Goal: Task Accomplishment & Management: Complete application form

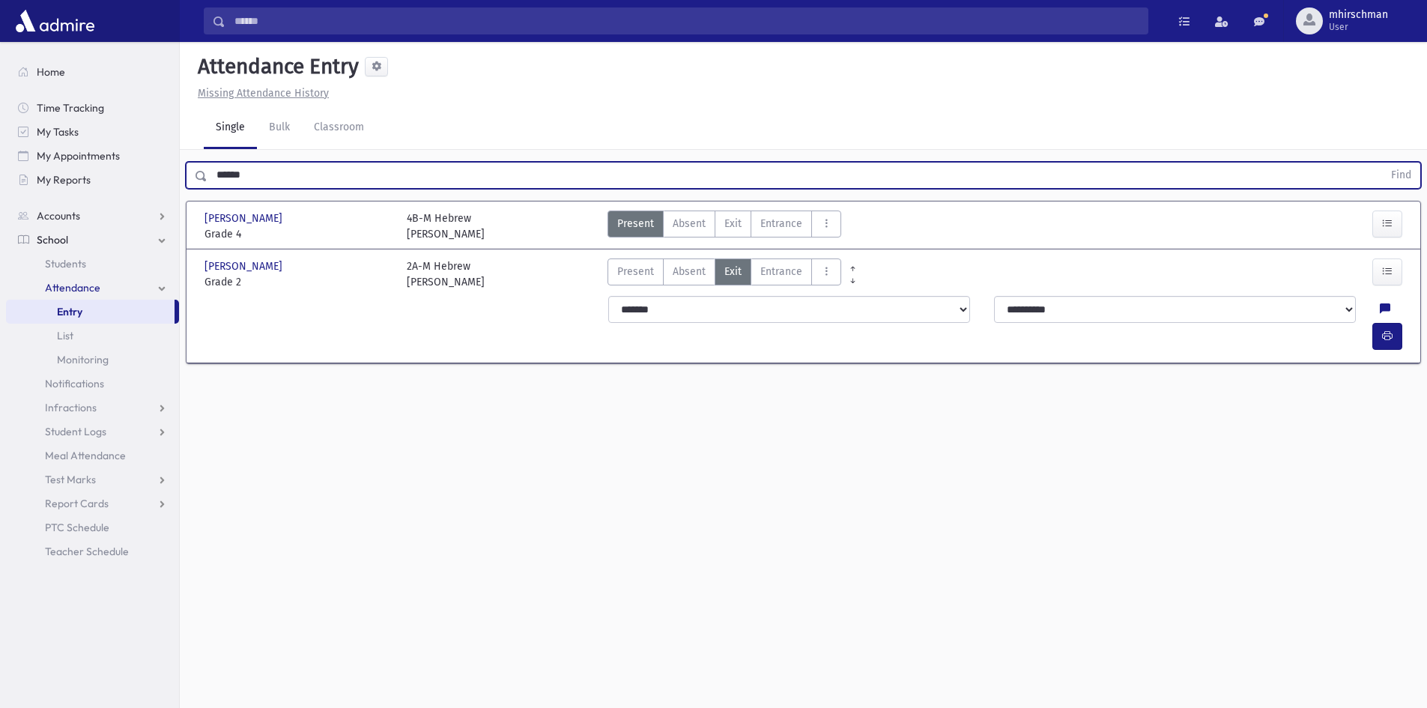
drag, startPoint x: 261, startPoint y: 179, endPoint x: 193, endPoint y: 171, distance: 67.9
click at [193, 171] on div "****** Find" at bounding box center [803, 175] width 1235 height 27
click at [1382, 163] on button "Find" at bounding box center [1401, 175] width 38 height 25
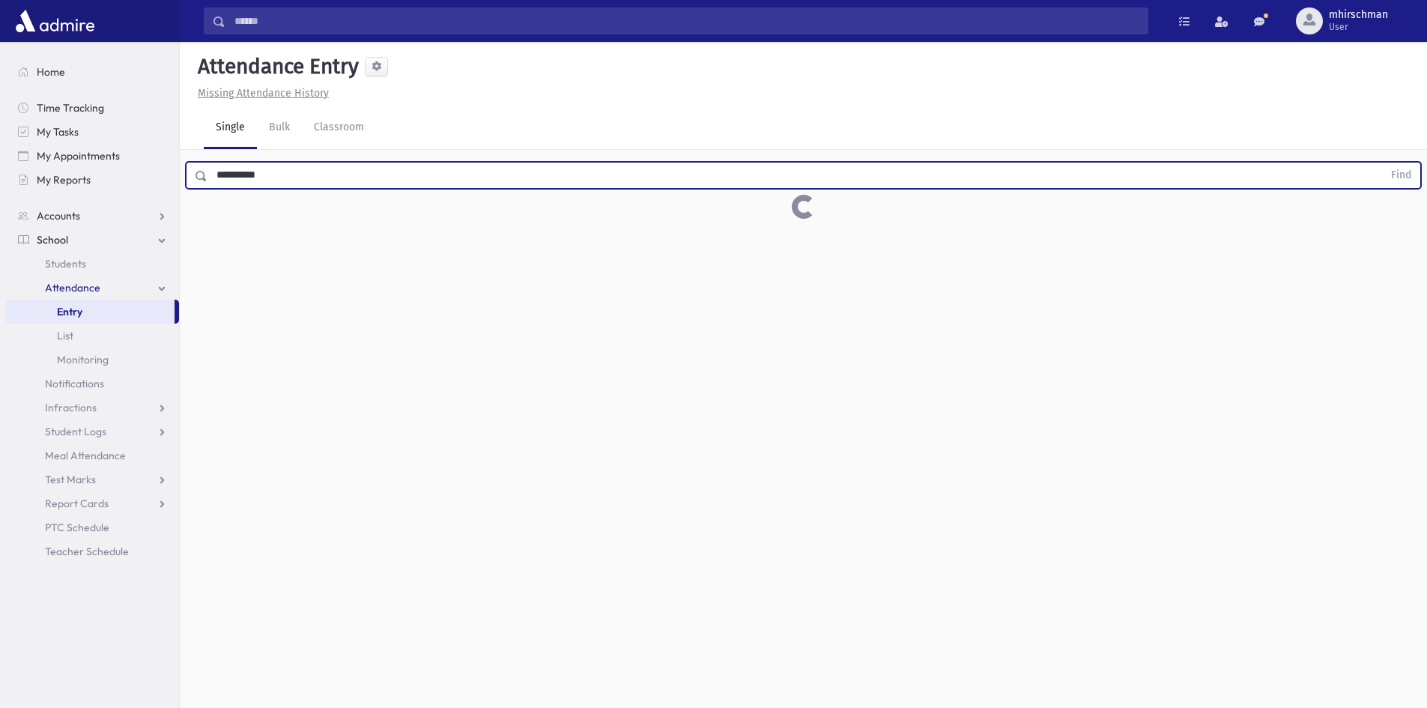
type input "*********"
click at [1382, 163] on button "Find" at bounding box center [1401, 175] width 38 height 25
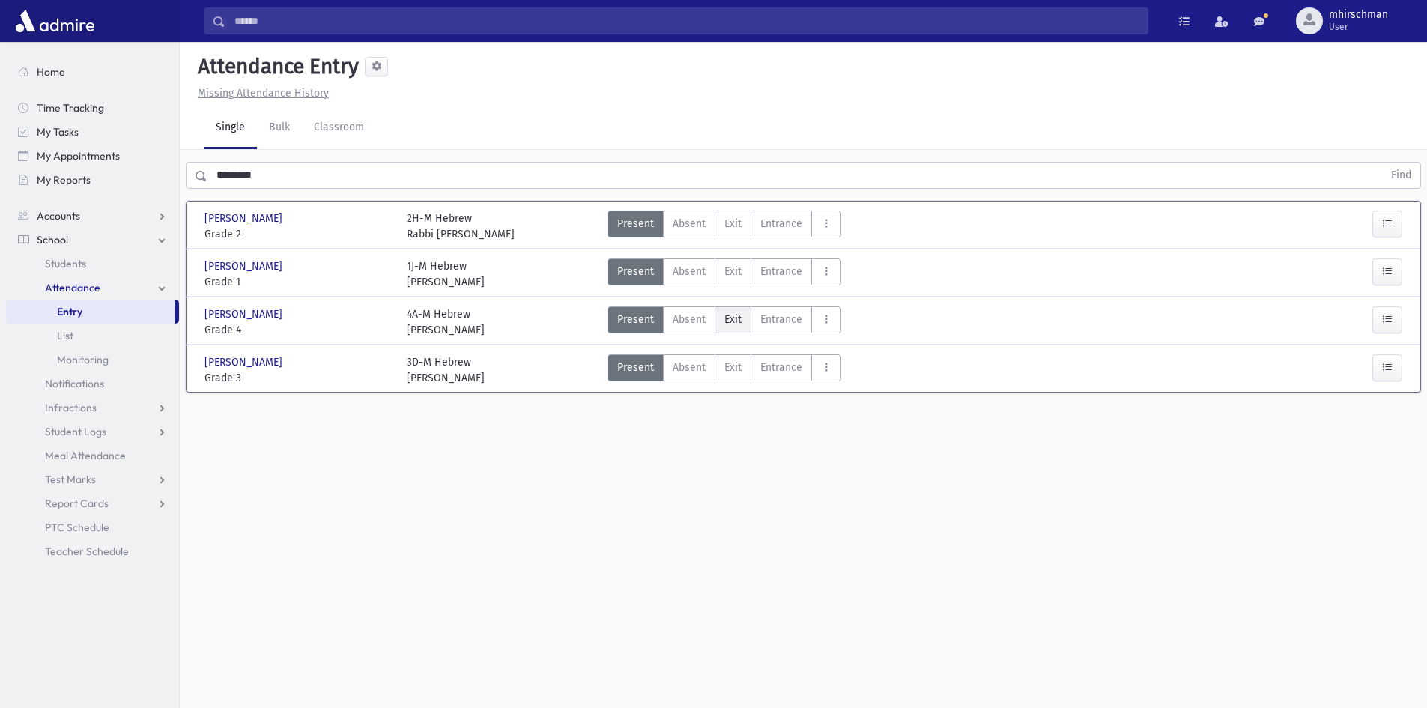
click at [734, 324] on span "Exit" at bounding box center [732, 320] width 17 height 16
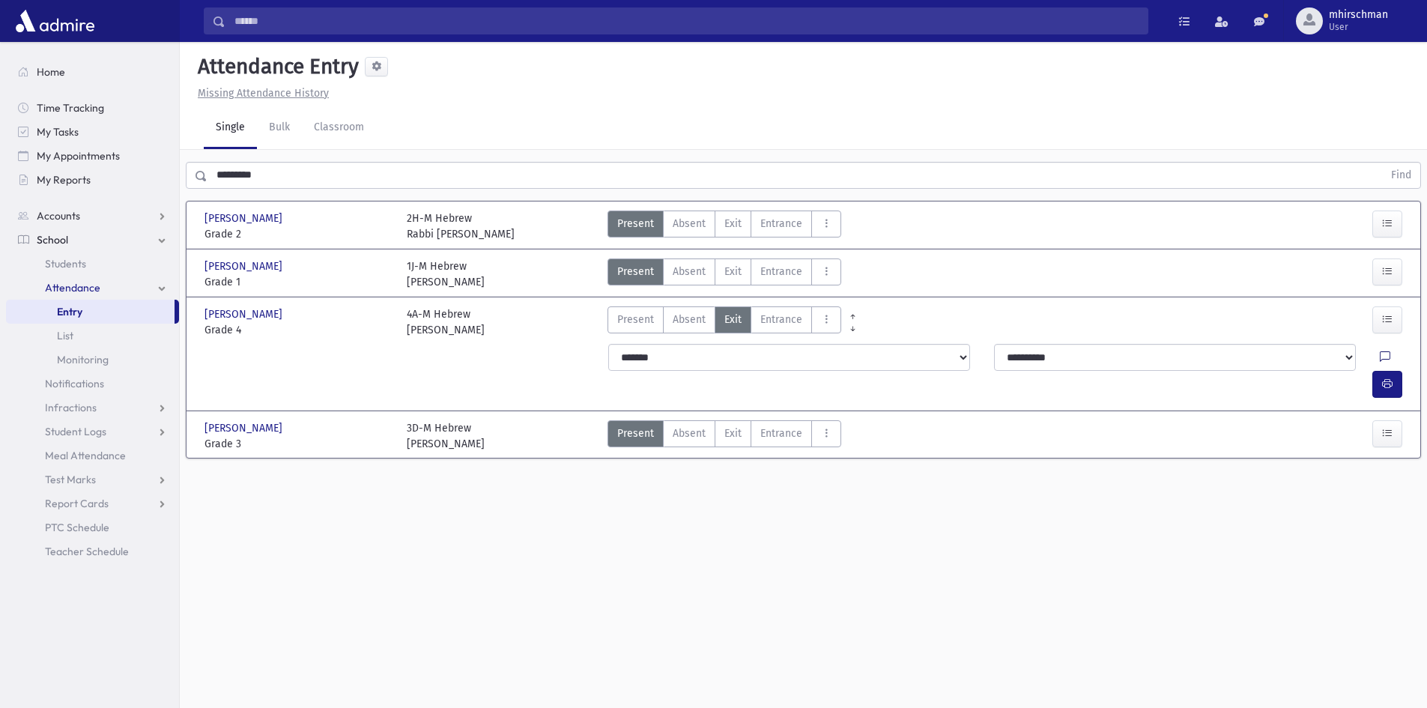
click at [1380, 350] on link at bounding box center [1385, 360] width 10 height 21
click at [1263, 419] on textarea "Note" at bounding box center [1319, 434] width 175 height 58
type textarea "*****"
click at [1389, 488] on button "Save" at bounding box center [1386, 488] width 43 height 27
click at [1386, 378] on icon "button" at bounding box center [1387, 384] width 10 height 13
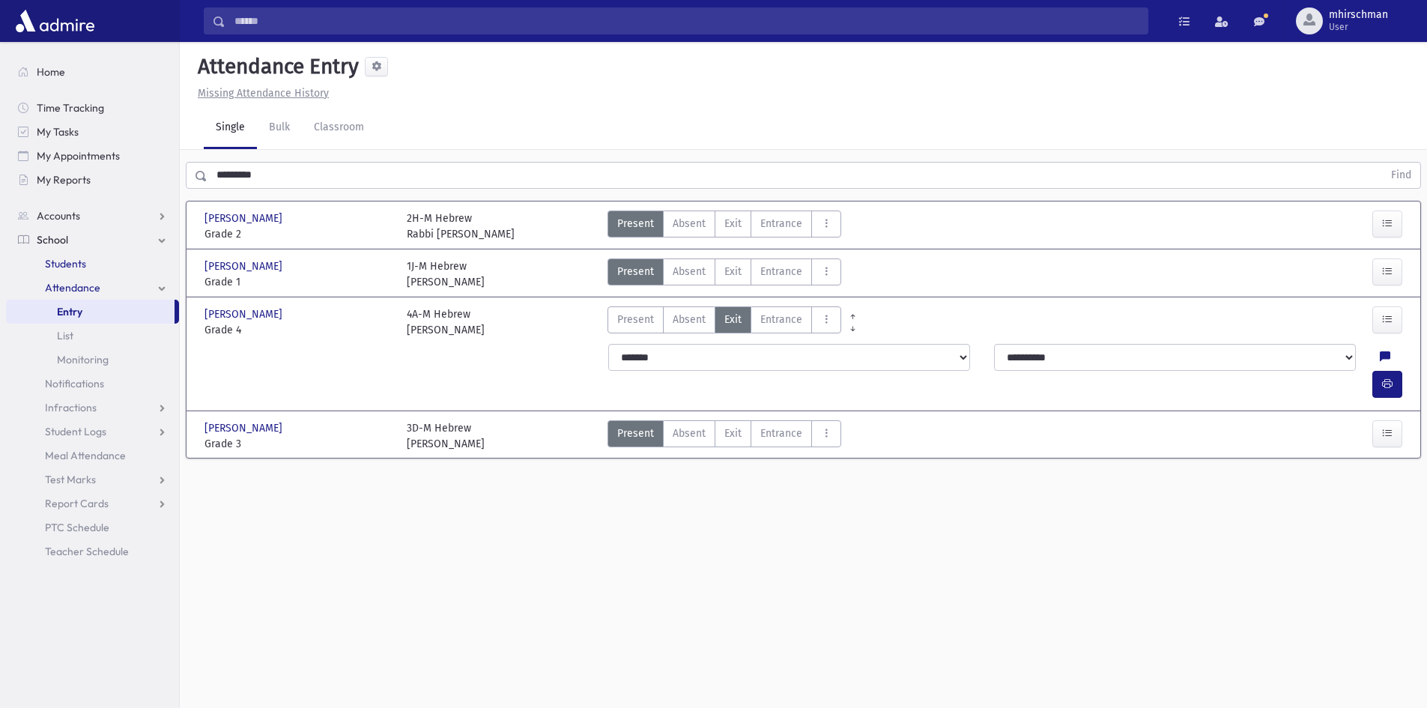
click at [58, 262] on span "Students" at bounding box center [65, 263] width 41 height 13
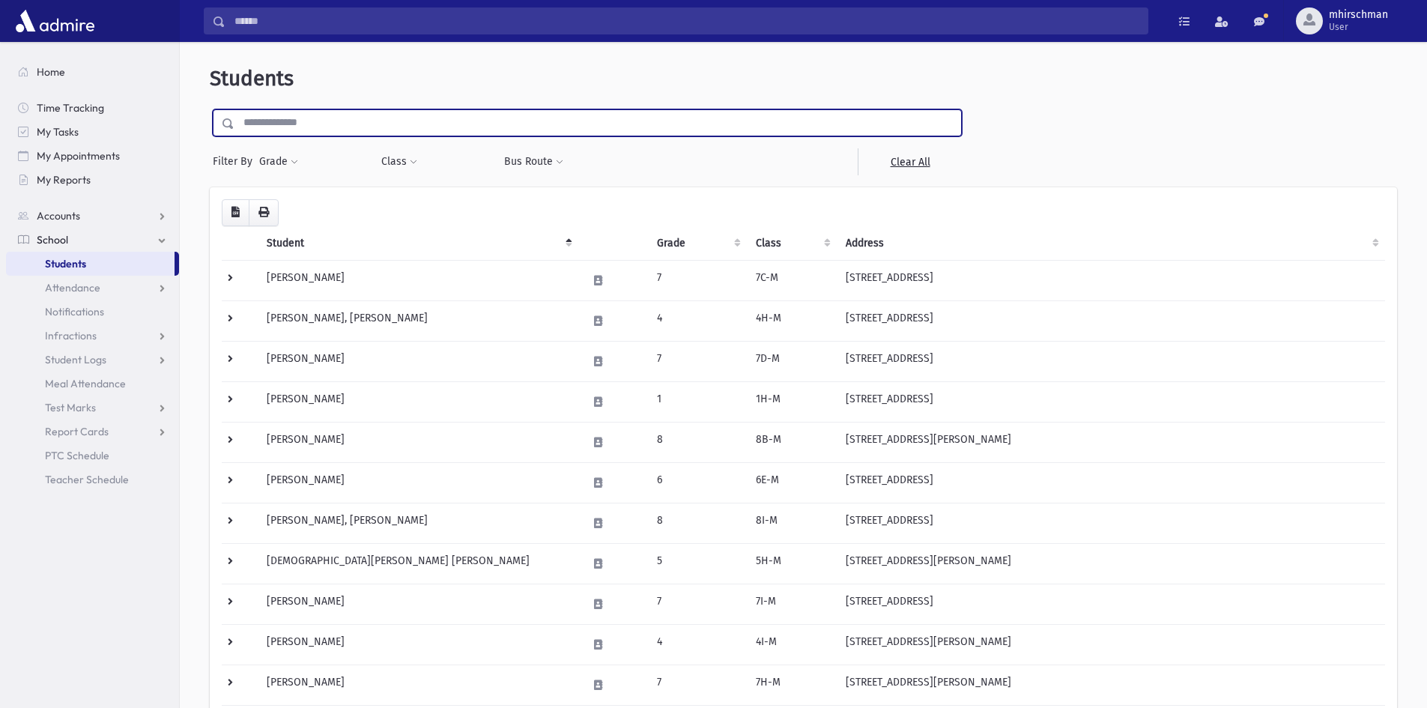
click at [293, 124] on input "text" at bounding box center [597, 122] width 727 height 27
type input "**********"
click at [210, 109] on input "submit" at bounding box center [231, 119] width 42 height 20
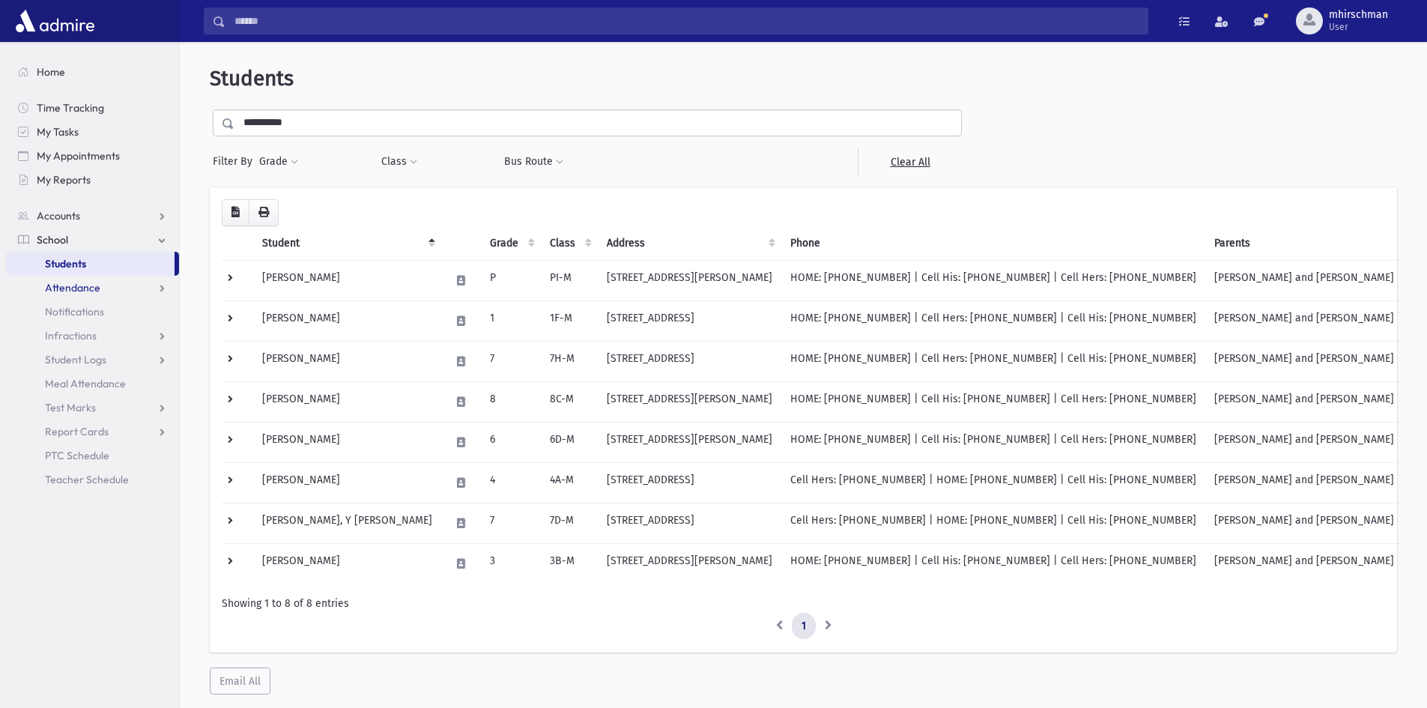
click at [70, 288] on span "Attendance" at bounding box center [72, 287] width 55 height 13
click at [74, 291] on span "Attendance" at bounding box center [72, 287] width 55 height 13
click at [79, 287] on span "Attendance" at bounding box center [72, 287] width 55 height 13
click at [74, 314] on span "Entry" at bounding box center [69, 311] width 25 height 13
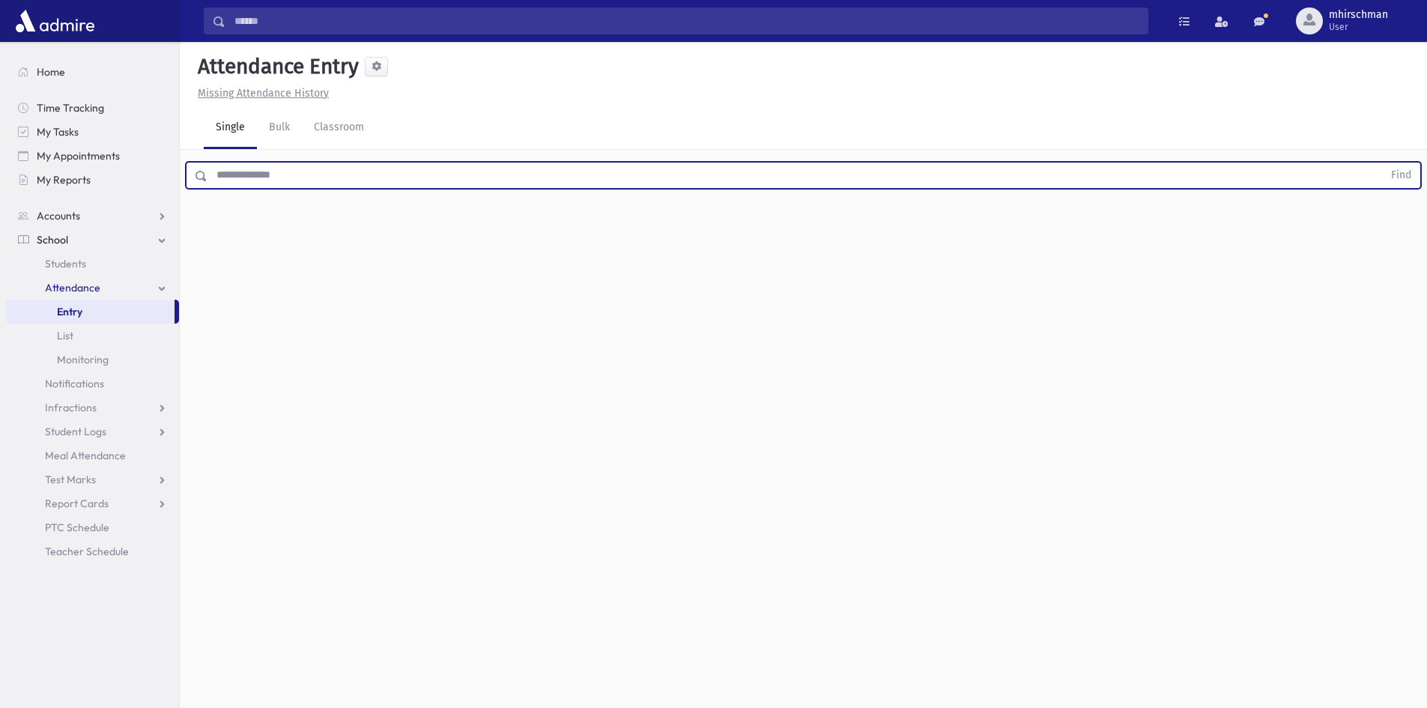
click at [257, 172] on input "text" at bounding box center [795, 175] width 1175 height 27
click at [1382, 163] on button "Find" at bounding box center [1401, 175] width 38 height 25
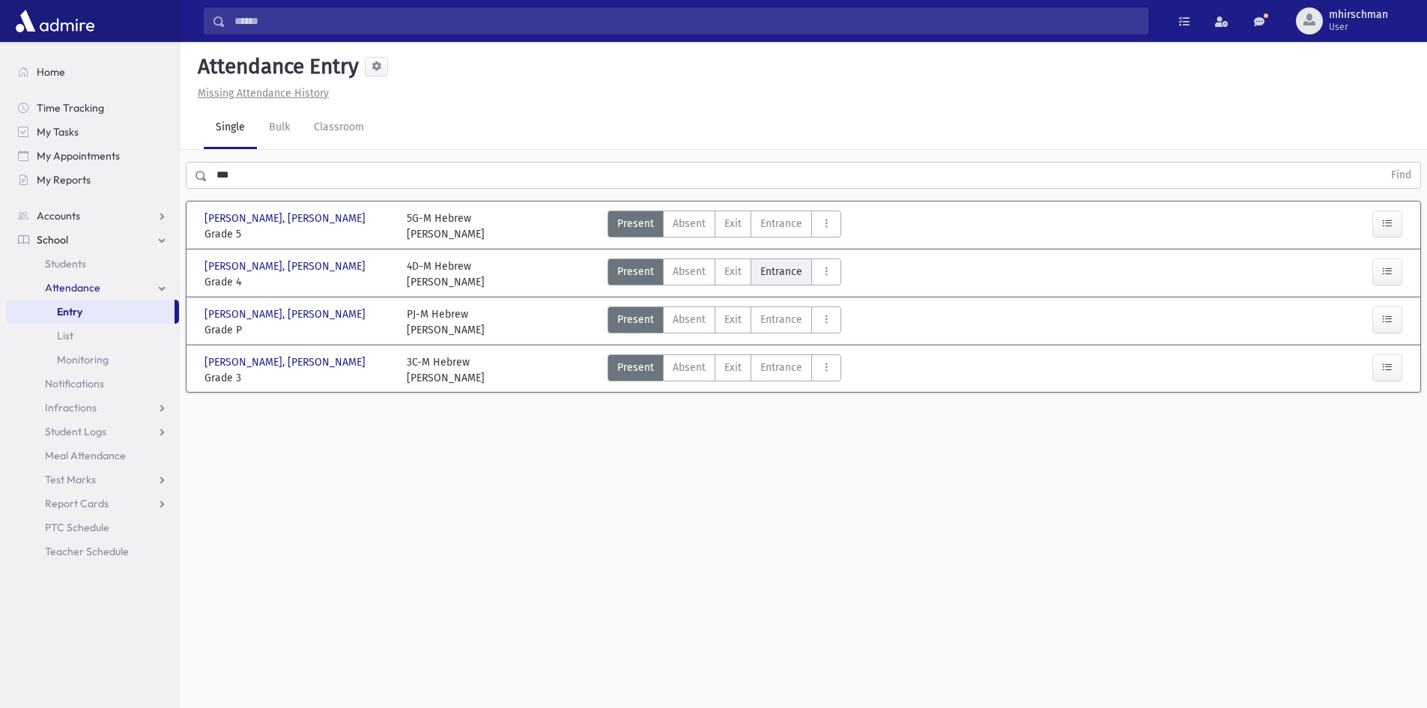
click at [788, 274] on span "Entrance" at bounding box center [781, 272] width 42 height 16
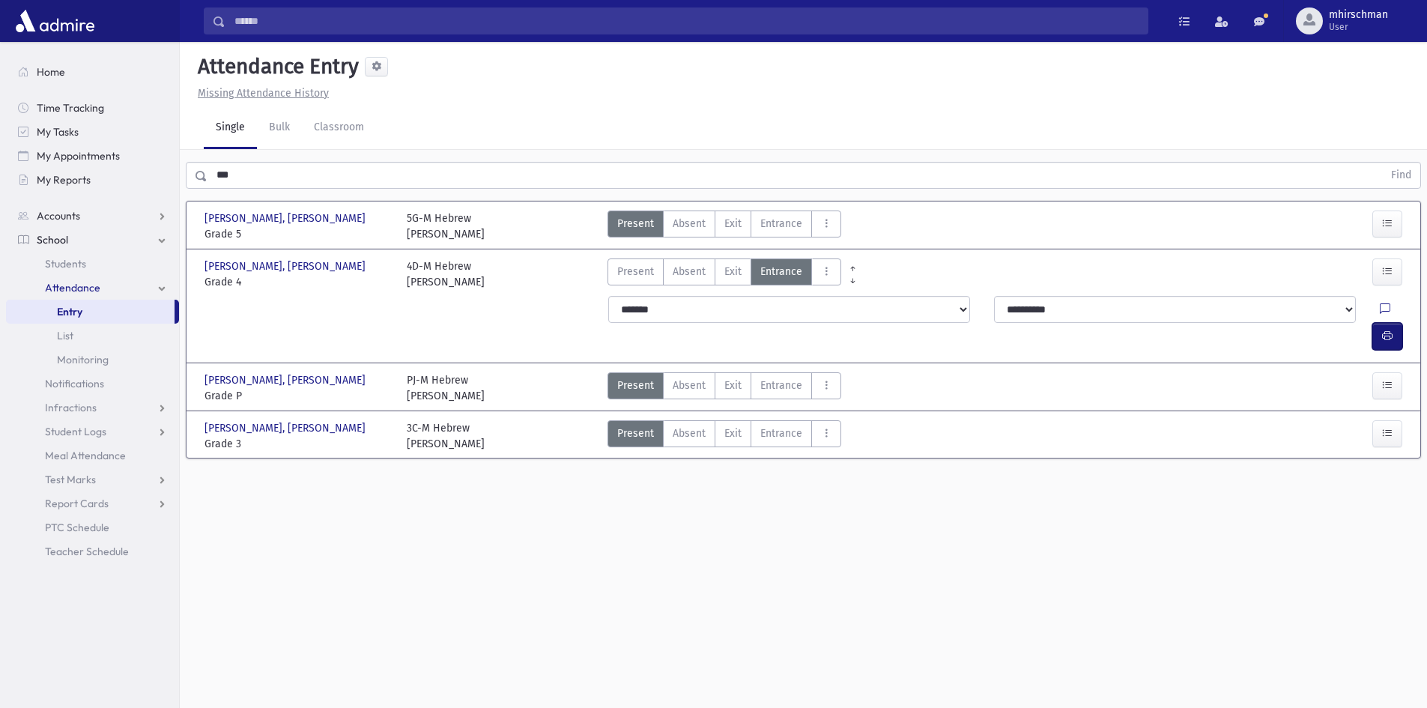
click at [1390, 323] on button "button" at bounding box center [1387, 336] width 30 height 27
click at [275, 311] on div "**********" at bounding box center [803, 323] width 1225 height 66
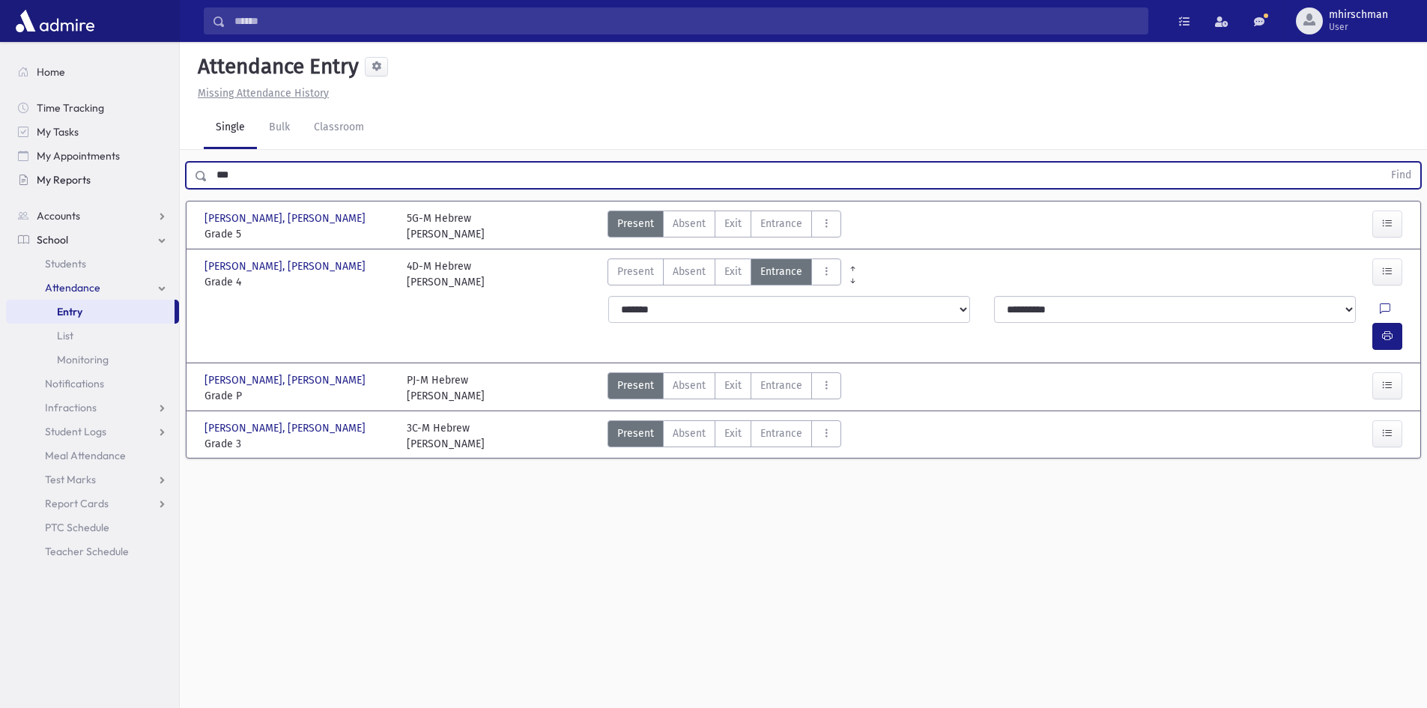
drag, startPoint x: 246, startPoint y: 176, endPoint x: 149, endPoint y: 176, distance: 96.6
click at [151, 176] on div "Search Results Students" at bounding box center [713, 371] width 1427 height 742
click at [1382, 163] on button "Find" at bounding box center [1401, 175] width 38 height 25
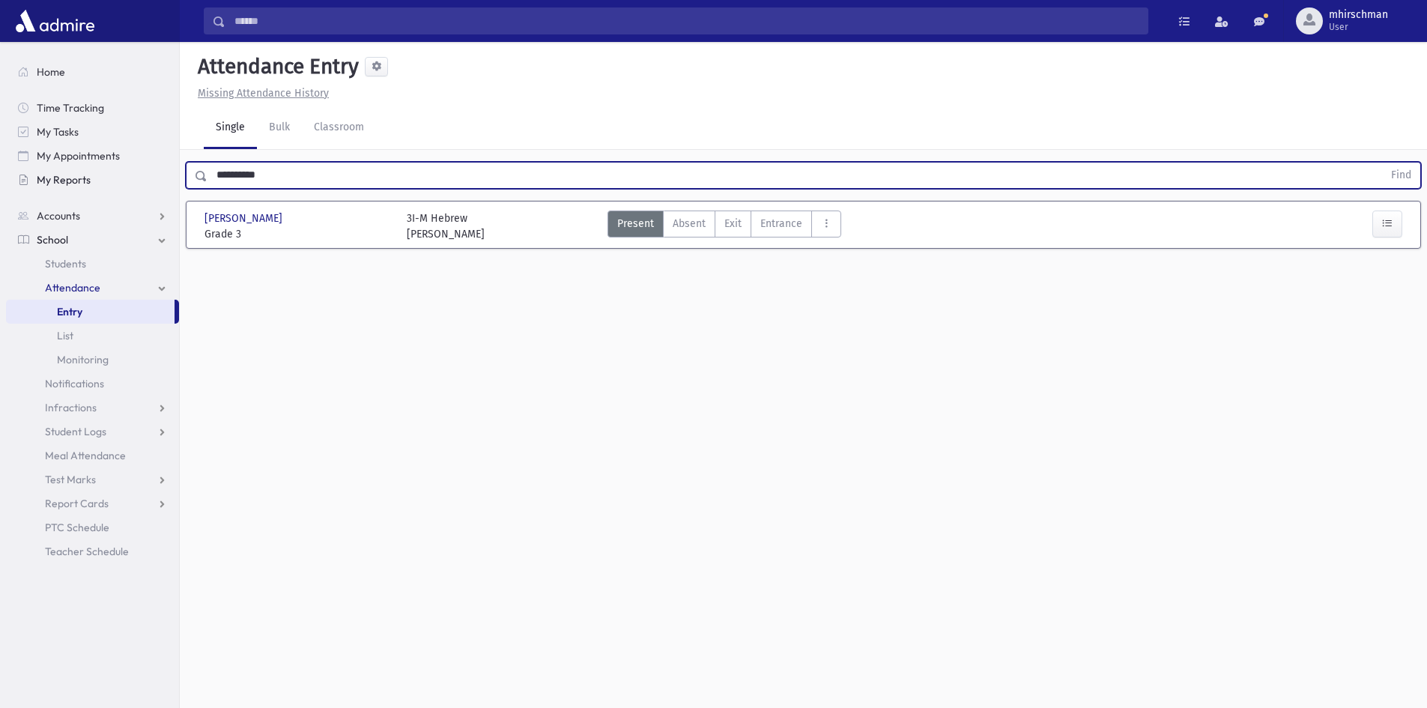
drag, startPoint x: 303, startPoint y: 180, endPoint x: 139, endPoint y: 178, distance: 163.3
click at [139, 178] on div "Search Results Students" at bounding box center [713, 371] width 1427 height 742
type input "*"
type input "*********"
click at [1382, 163] on button "Find" at bounding box center [1401, 175] width 38 height 25
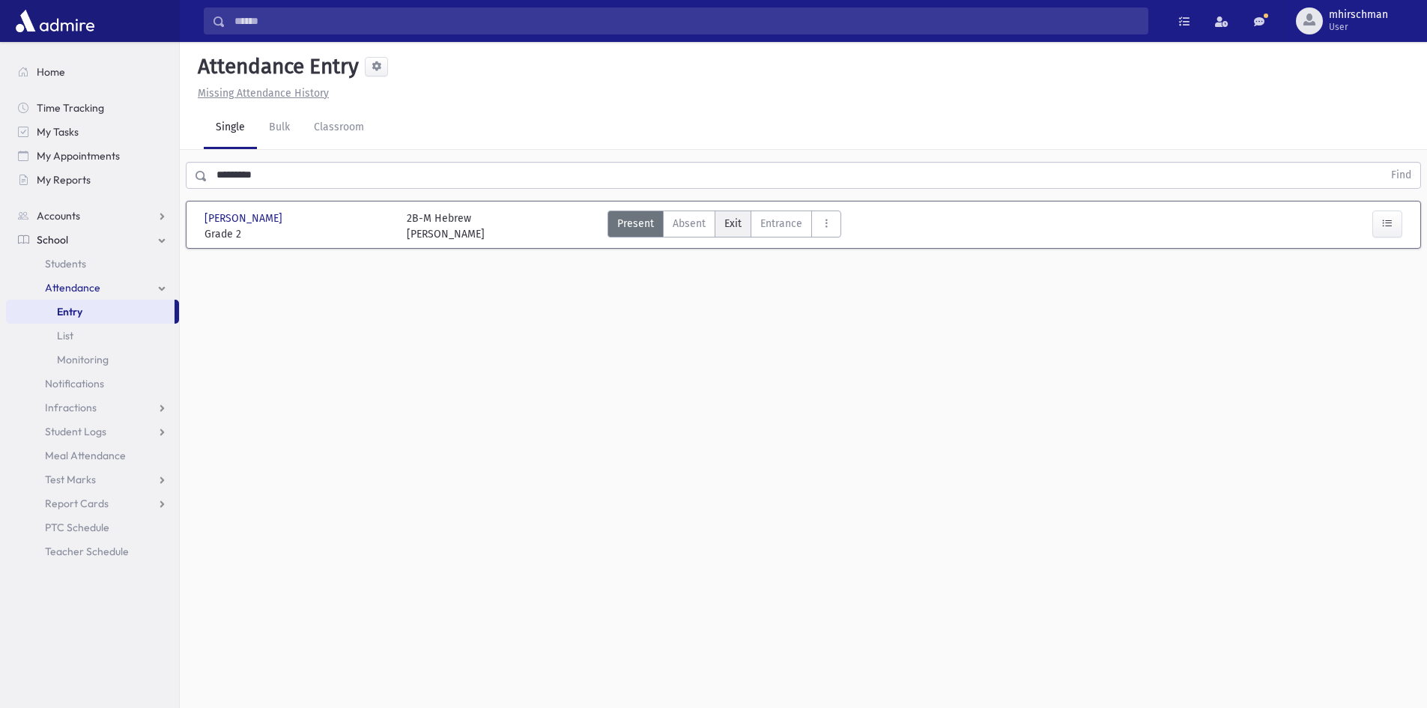
click at [741, 226] on label "Exit Ex" at bounding box center [733, 224] width 37 height 27
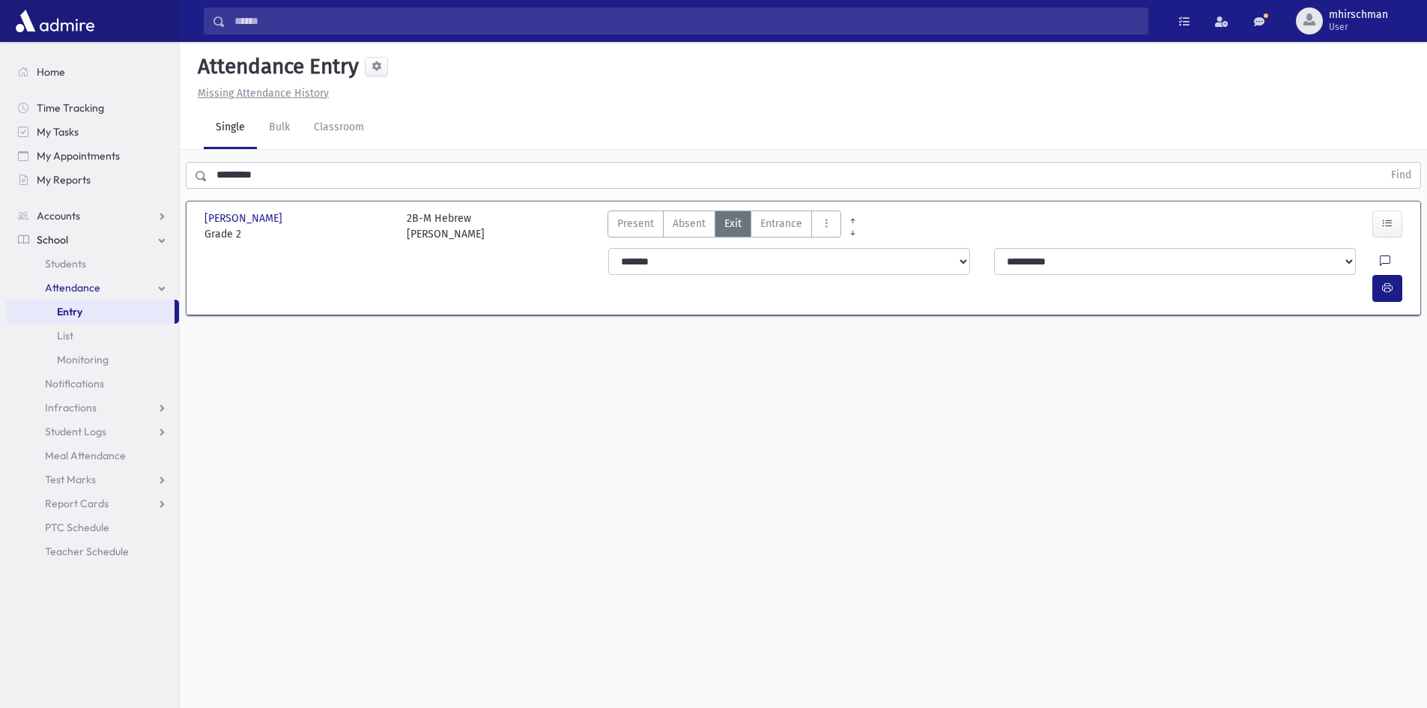
click at [1380, 261] on icon at bounding box center [1385, 261] width 10 height 13
click at [1315, 329] on textarea "Note" at bounding box center [1319, 338] width 175 height 58
type textarea "**********"
click at [1389, 396] on button "Save" at bounding box center [1386, 392] width 43 height 27
click at [1385, 282] on icon "button" at bounding box center [1387, 288] width 10 height 13
